Goal: Task Accomplishment & Management: Complete application form

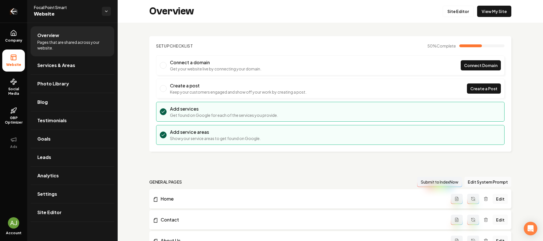
click at [20, 16] on link "Return to dashboard" at bounding box center [13, 11] width 27 height 23
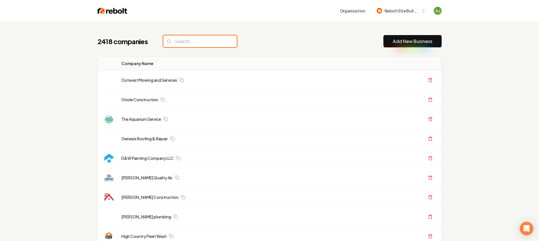
click at [194, 45] on input "search" at bounding box center [200, 41] width 74 height 12
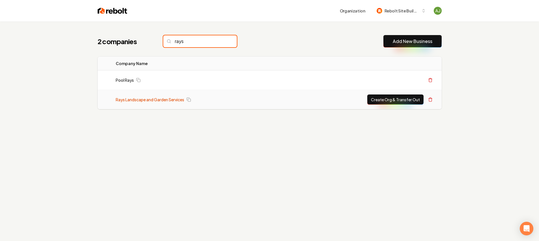
type input "rays"
click at [175, 101] on link "Rays Landscape and Garden Services" at bounding box center [150, 100] width 68 height 6
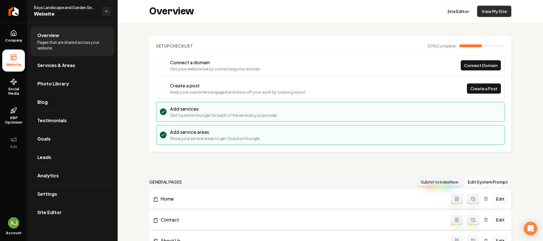
click at [496, 10] on link "View My Site" at bounding box center [494, 11] width 34 height 11
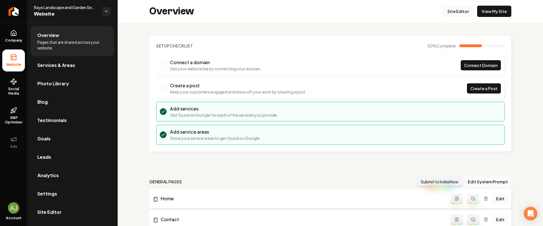
click at [461, 17] on link "Site Editor" at bounding box center [458, 11] width 31 height 11
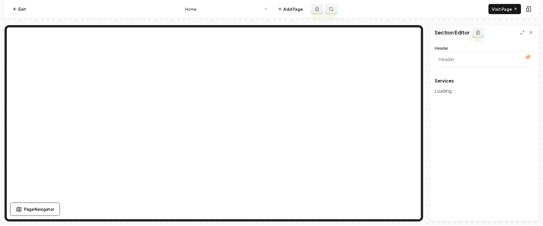
type input "Our Landscaping and Garden Services"
click at [526, 97] on icon "button" at bounding box center [525, 99] width 6 height 6
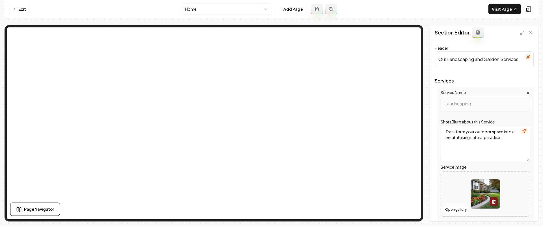
click at [526, 92] on icon "button" at bounding box center [528, 93] width 5 height 5
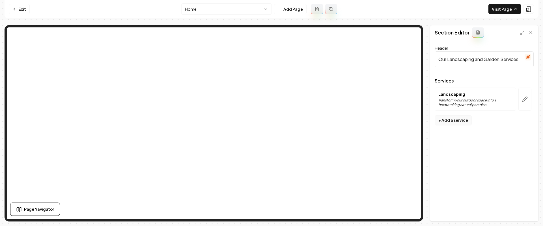
click at [451, 120] on button "+ Add a service" at bounding box center [453, 120] width 37 height 10
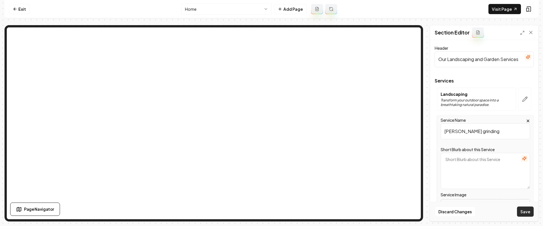
type input "stump grinding"
click at [526, 209] on button "Save" at bounding box center [525, 212] width 17 height 10
click at [22, 8] on link "Exit" at bounding box center [19, 9] width 21 height 10
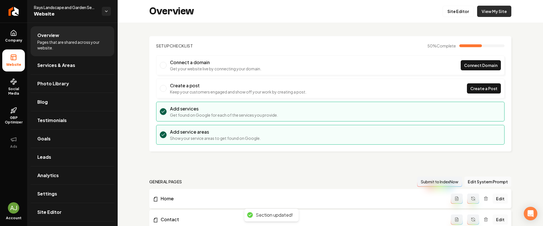
click at [489, 9] on link "View My Site" at bounding box center [494, 11] width 34 height 11
click at [459, 12] on link "Site Editor" at bounding box center [458, 11] width 31 height 11
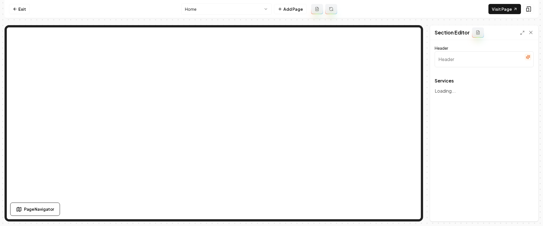
type input "Our Landscaping and Garden Services"
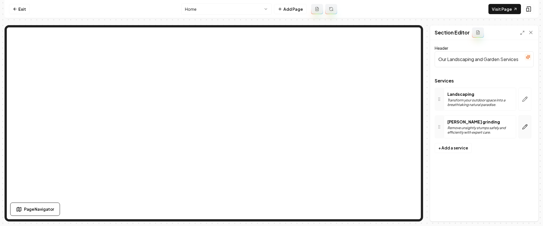
click at [522, 126] on button "button" at bounding box center [525, 126] width 13 height 23
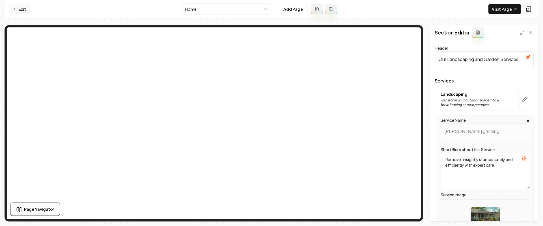
click at [24, 9] on link "Exit" at bounding box center [19, 9] width 21 height 10
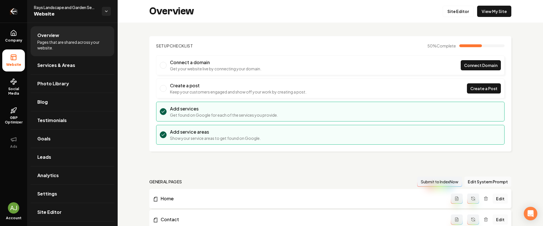
click at [5, 7] on link "Return to dashboard" at bounding box center [13, 11] width 27 height 23
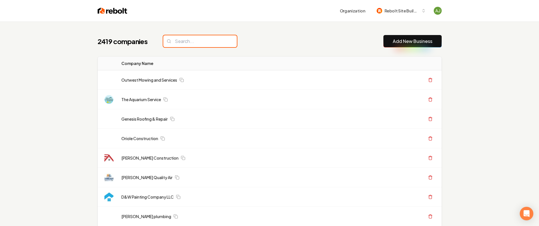
click at [194, 41] on input "search" at bounding box center [200, 41] width 74 height 12
click at [190, 41] on input "search" at bounding box center [200, 41] width 74 height 12
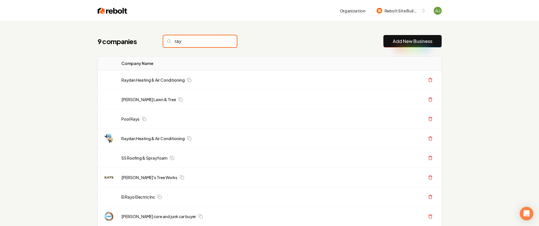
type input "ray"
click at [225, 42] on input "ray" at bounding box center [200, 41] width 74 height 12
click at [388, 44] on button "Add New Business" at bounding box center [412, 41] width 58 height 12
click at [392, 42] on button "Add New Business" at bounding box center [412, 41] width 58 height 12
click at [403, 38] on link "Add New Business" at bounding box center [413, 41] width 40 height 7
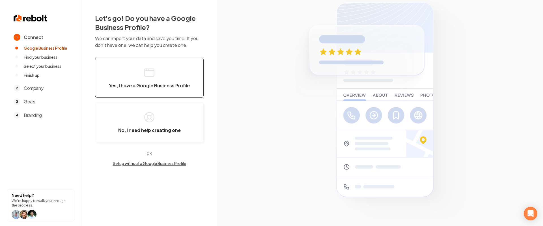
click at [120, 84] on span "Yes, I have a Google Business Profile" at bounding box center [149, 86] width 81 height 6
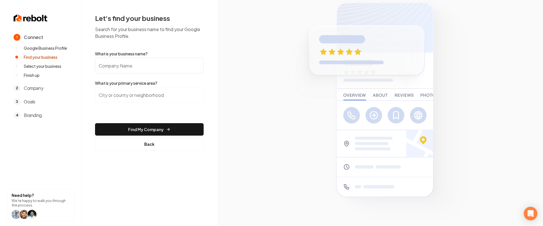
click at [125, 66] on input "What is your business name?" at bounding box center [149, 66] width 109 height 16
paste input "[PERSON_NAME]'s Tree Works"
type input "[PERSON_NAME]'s Tree Works"
click at [114, 97] on input "search" at bounding box center [149, 95] width 109 height 16
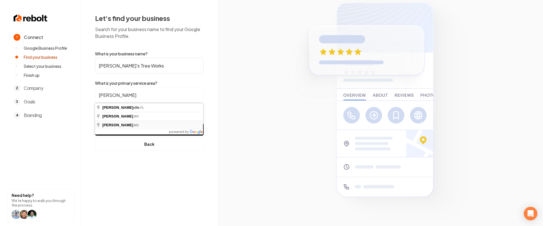
type input "Jackson, MS"
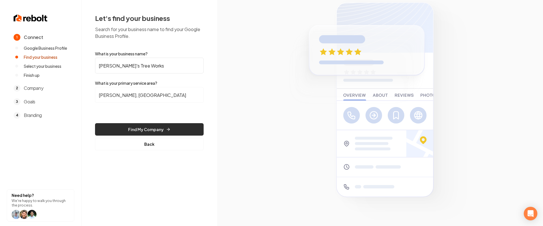
click at [147, 132] on button "Find My Company" at bounding box center [149, 129] width 109 height 12
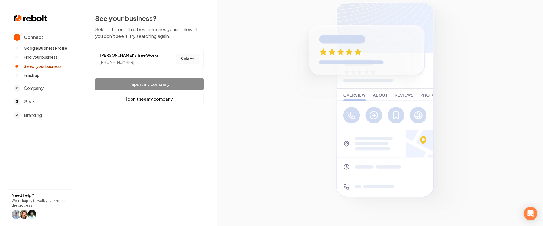
click at [194, 54] on button "Select" at bounding box center [187, 59] width 23 height 10
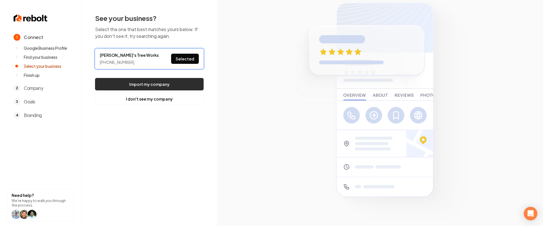
click at [176, 82] on button "Import my company" at bounding box center [149, 84] width 109 height 12
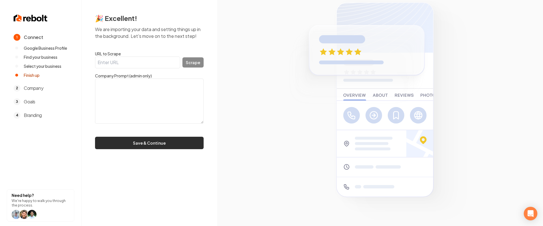
click at [174, 147] on button "Save & Continue" at bounding box center [149, 143] width 109 height 12
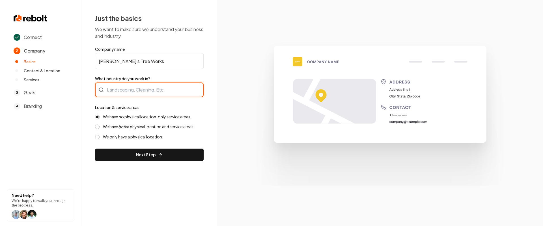
click at [136, 92] on div at bounding box center [149, 90] width 109 height 15
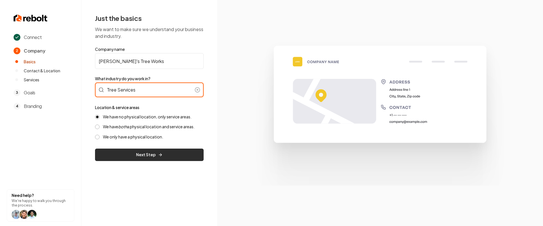
type input "Tree Services"
click at [133, 150] on button "Next Step" at bounding box center [149, 155] width 109 height 12
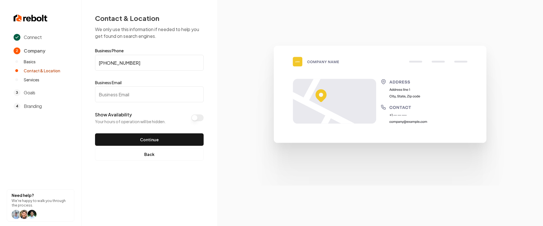
click at [150, 89] on input "Business Email" at bounding box center [149, 95] width 109 height 16
paste input "ray.yount@yahoo.com"
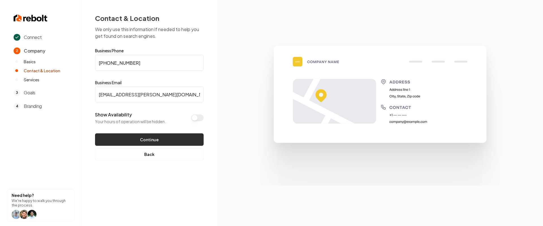
type input "ray.yount@yahoo.com"
click at [148, 137] on button "Continue" at bounding box center [149, 140] width 109 height 12
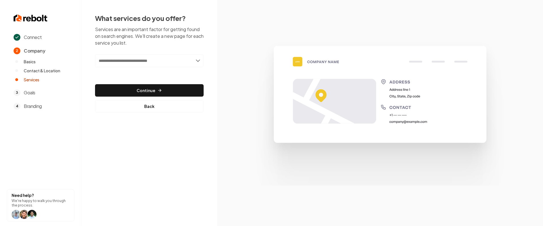
click at [149, 59] on input "text" at bounding box center [149, 60] width 109 height 13
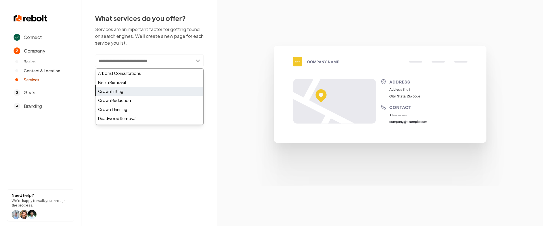
click at [132, 89] on div "Crown Lifting" at bounding box center [150, 91] width 108 height 9
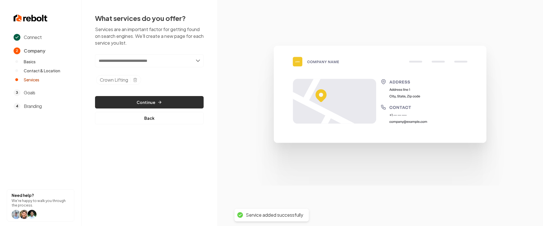
click at [143, 101] on button "Continue" at bounding box center [149, 102] width 109 height 12
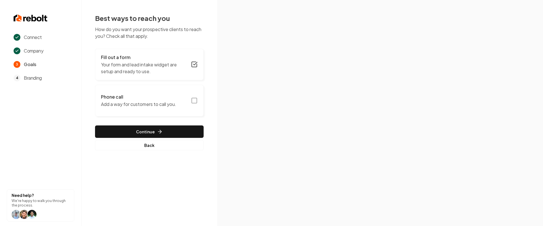
click at [171, 98] on h3 "Phone call" at bounding box center [138, 97] width 75 height 7
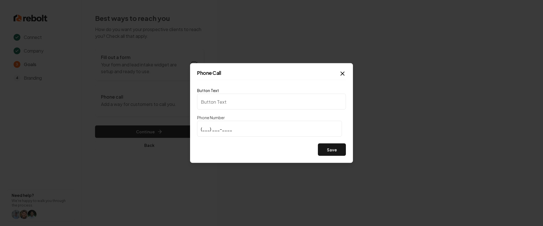
type input "Call us"
type input "[PHONE_NUMBER]"
click at [341, 153] on button "Save" at bounding box center [332, 150] width 28 height 12
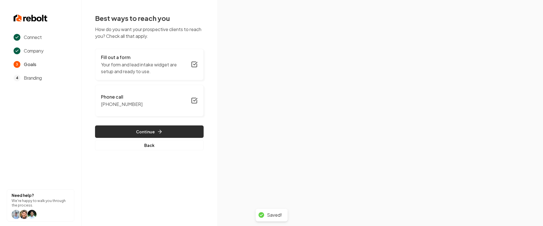
click at [157, 133] on icon "button" at bounding box center [160, 132] width 6 height 6
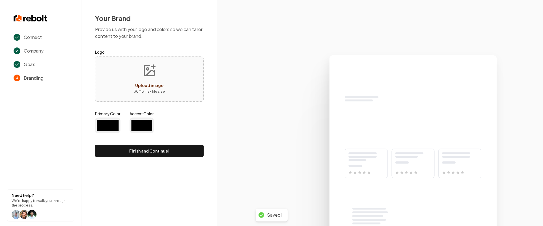
type input "#194d33"
type input "#70be00"
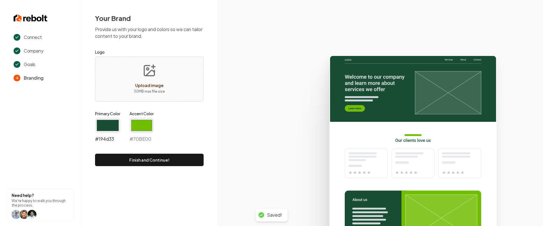
click at [113, 128] on input "#194d33" at bounding box center [107, 126] width 25 height 16
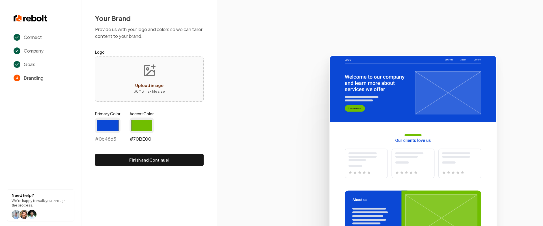
type input "#0b48d5"
click at [146, 128] on input "#70be00" at bounding box center [142, 126] width 24 height 16
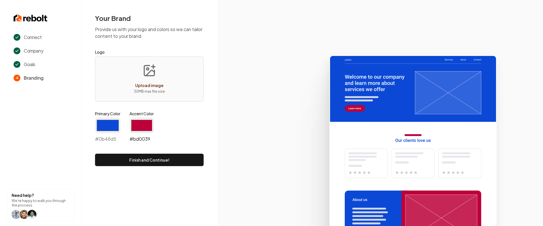
type input "#bd0039"
click at [175, 123] on div "Primary Color #0b48d5 #0b48d5 Accent Color #bd0039 #bd0039" at bounding box center [149, 128] width 109 height 34
click at [182, 152] on form "Logo Upload image 30 MB max file size Primary Color #0b48d5 #0b48d5 Accent Colo…" at bounding box center [149, 108] width 109 height 118
click at [180, 159] on button "Finish and Continue!" at bounding box center [149, 160] width 109 height 12
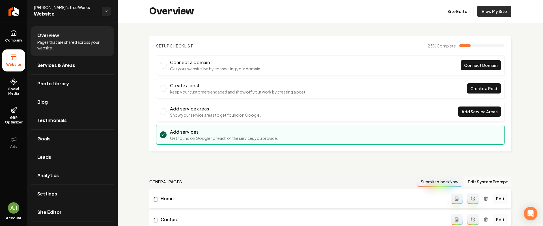
click at [490, 12] on link "View My Site" at bounding box center [494, 11] width 34 height 11
click at [455, 13] on link "Site Editor" at bounding box center [458, 11] width 31 height 11
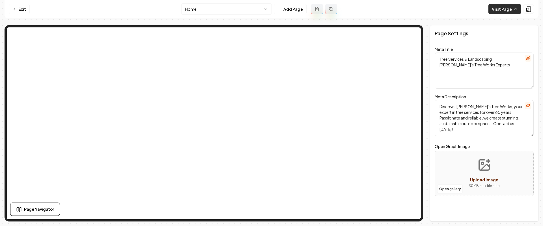
click at [498, 8] on link "Visit Page" at bounding box center [505, 9] width 33 height 10
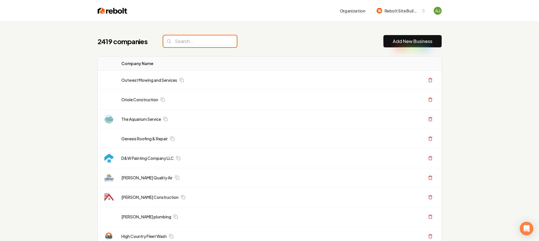
click at [181, 43] on input "search" at bounding box center [200, 41] width 74 height 12
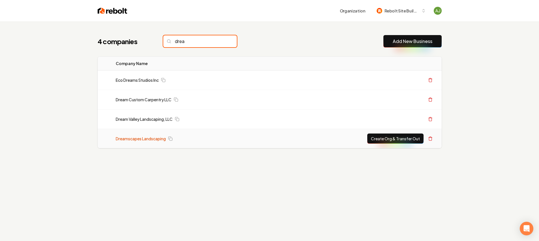
type input "drea"
click at [155, 136] on link "Dreamscapes Landscaping" at bounding box center [141, 139] width 50 height 6
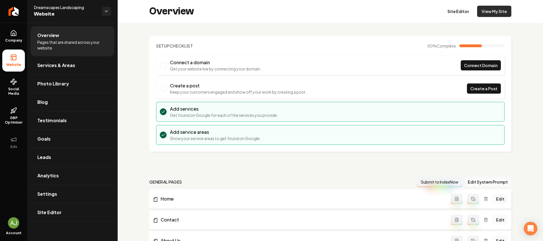
click at [483, 12] on link "View My Site" at bounding box center [494, 11] width 34 height 11
click at [10, 5] on link "Return to dashboard" at bounding box center [13, 11] width 27 height 23
